Goal: Check status: Check status

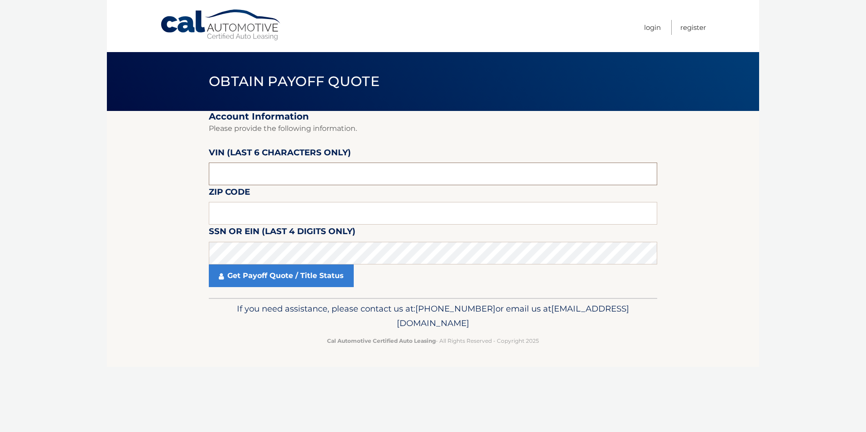
click at [278, 174] on input "text" at bounding box center [433, 174] width 449 height 23
type input "713791"
click at [231, 219] on input "text" at bounding box center [433, 213] width 449 height 23
type input "10310"
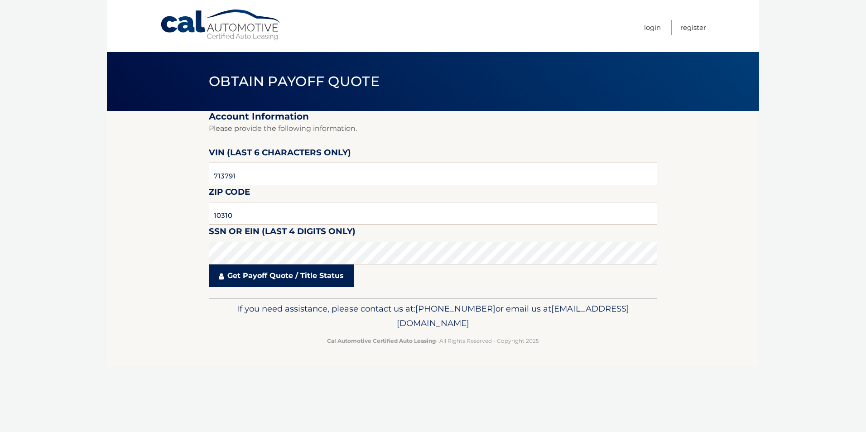
click at [272, 274] on link "Get Payoff Quote / Title Status" at bounding box center [281, 276] width 145 height 23
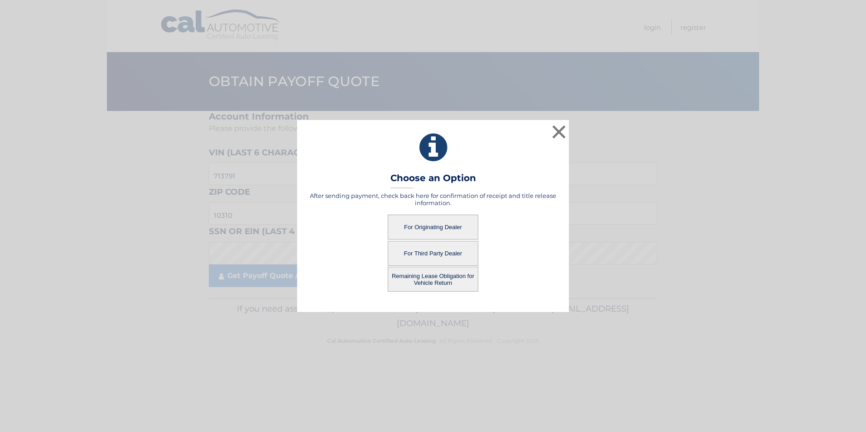
click at [416, 228] on button "For Originating Dealer" at bounding box center [433, 227] width 91 height 25
click at [416, 227] on button "For Originating Dealer" at bounding box center [433, 227] width 91 height 25
